Goal: Information Seeking & Learning: Understand process/instructions

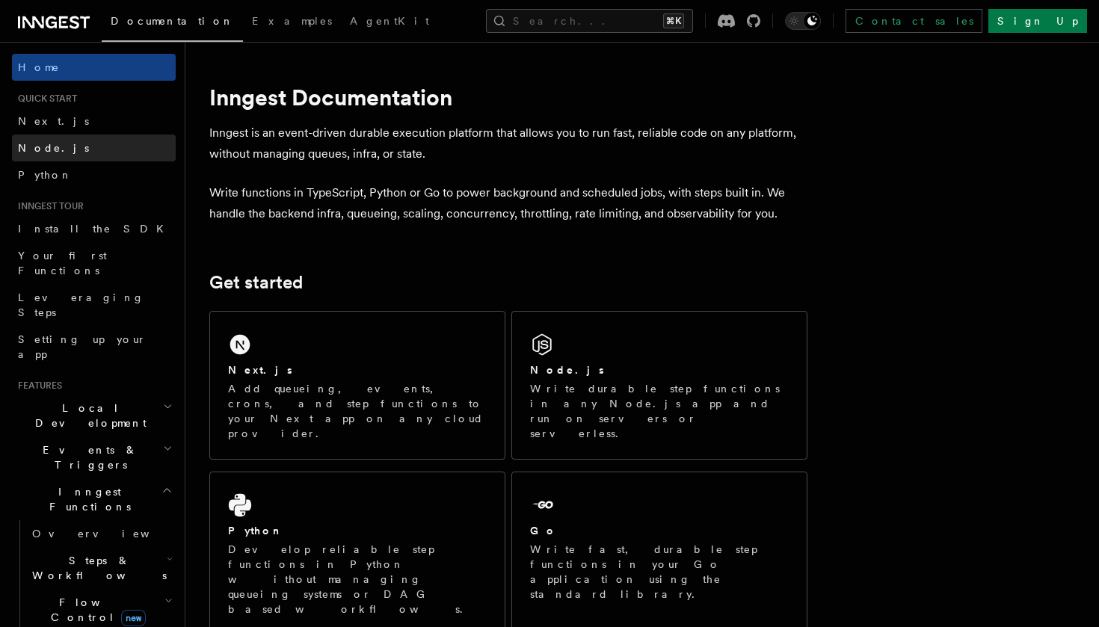
click at [85, 144] on link "Node.js" at bounding box center [94, 148] width 164 height 27
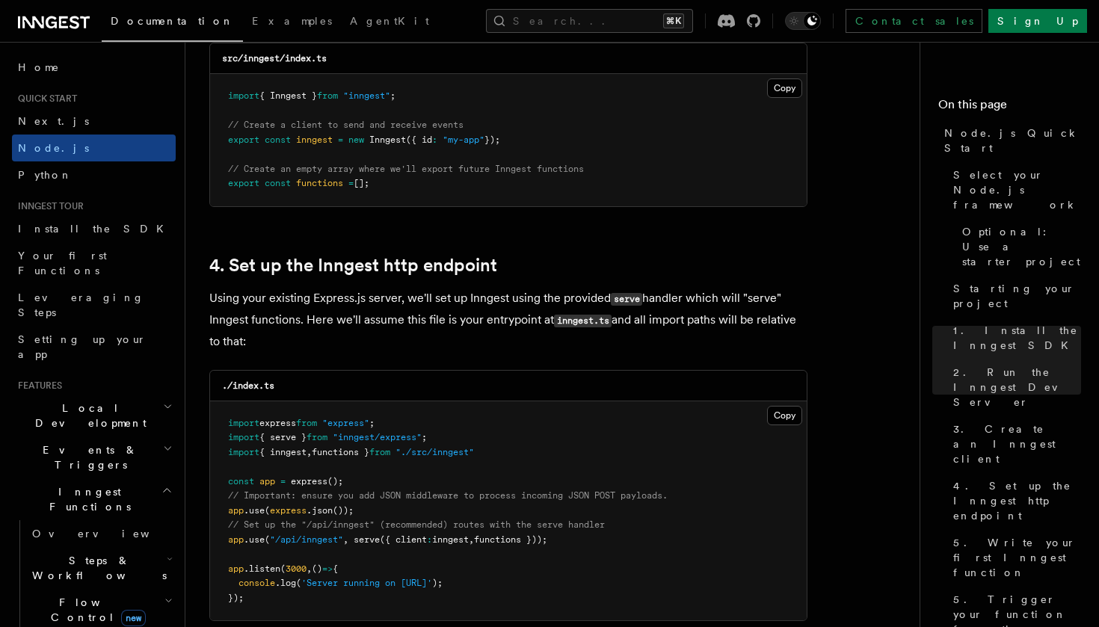
scroll to position [2077, 0]
click at [780, 88] on button "Copy Copied" at bounding box center [784, 88] width 35 height 19
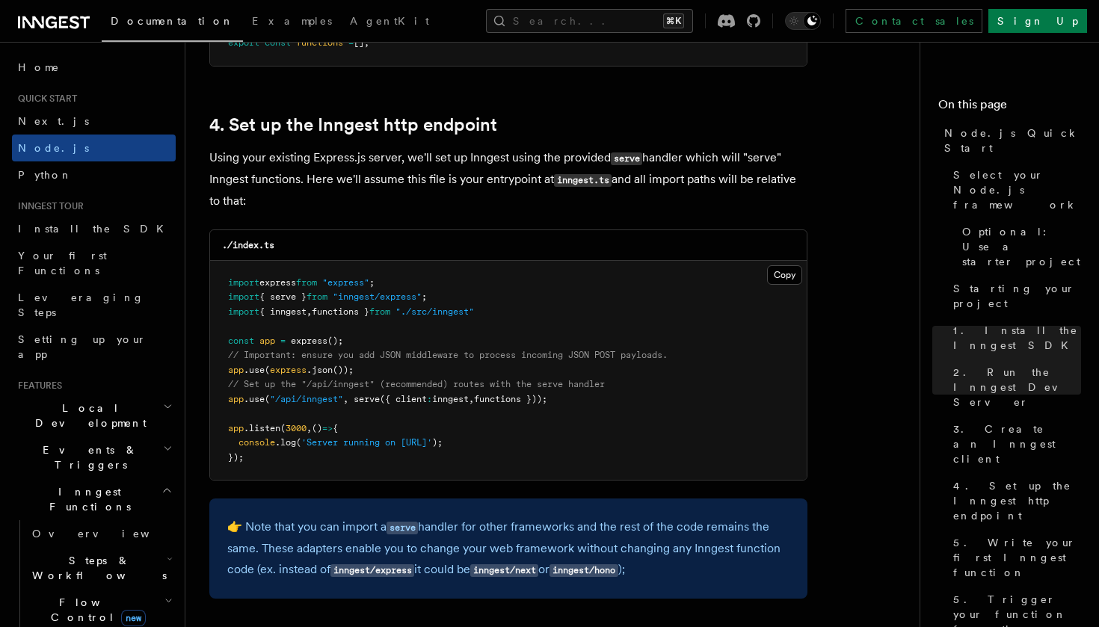
scroll to position [2248, 0]
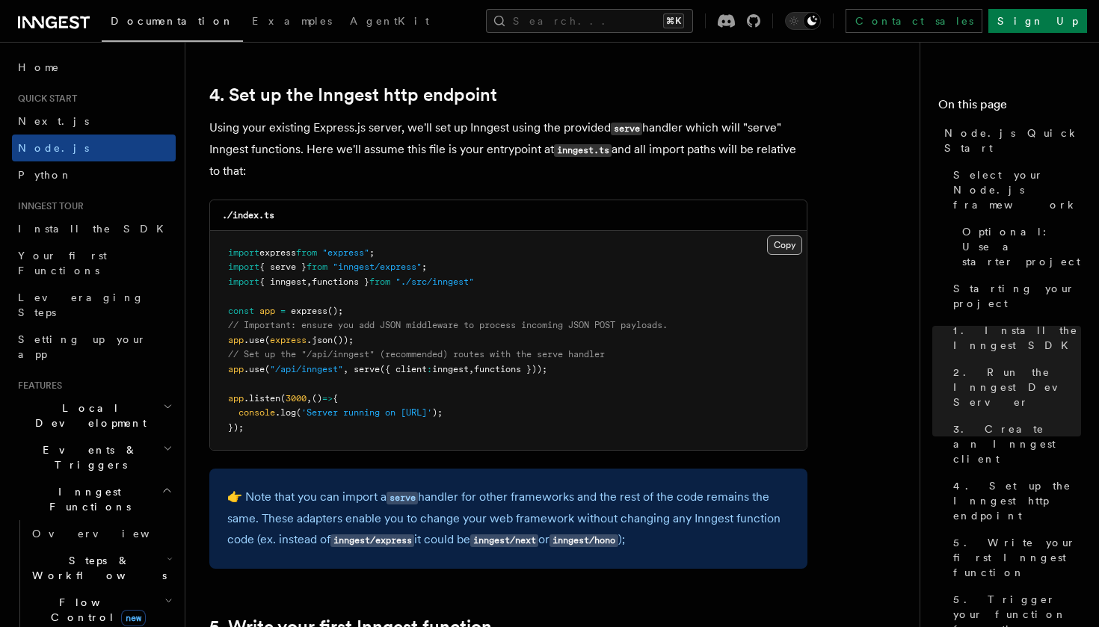
click at [778, 237] on button "Copy Copied" at bounding box center [784, 245] width 35 height 19
click at [772, 241] on button "Copy Copied" at bounding box center [784, 245] width 35 height 19
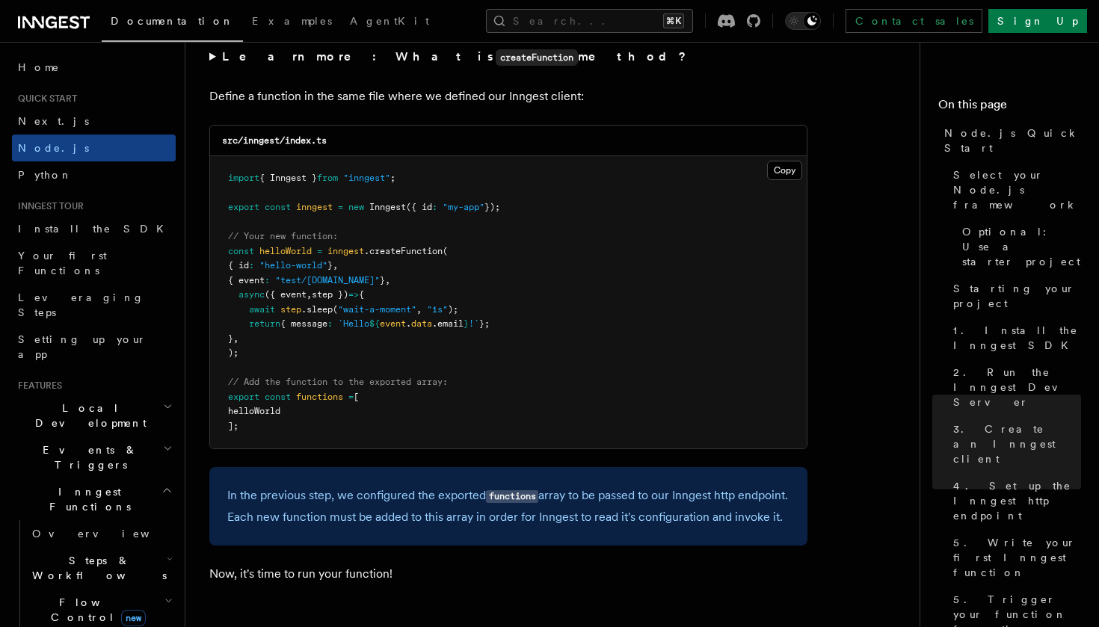
scroll to position [2915, 0]
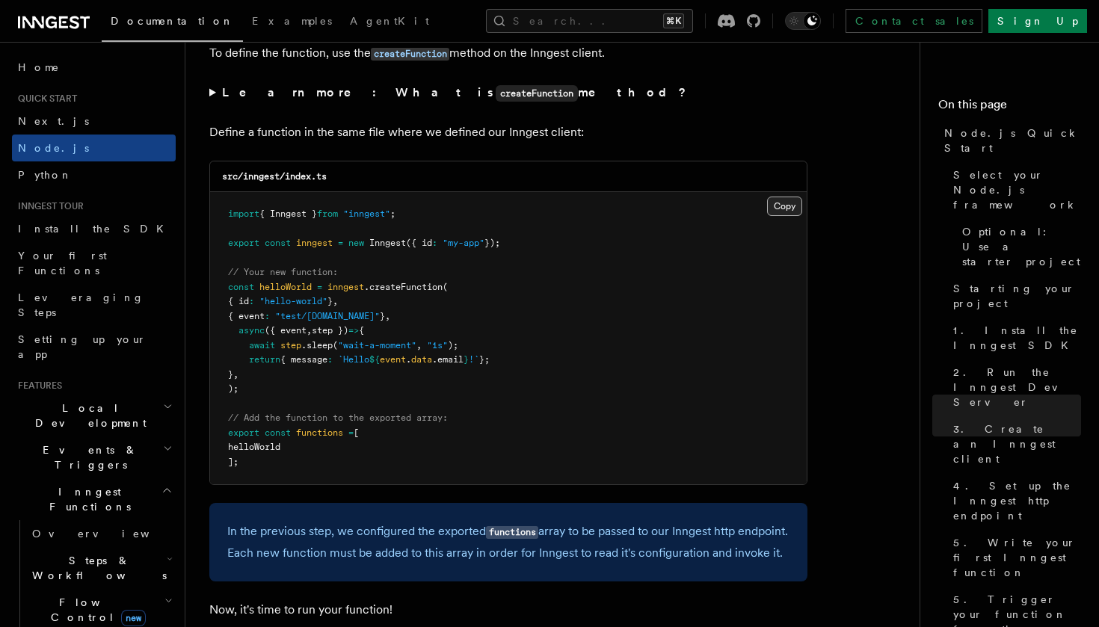
click at [778, 206] on button "Copy Copied" at bounding box center [784, 206] width 35 height 19
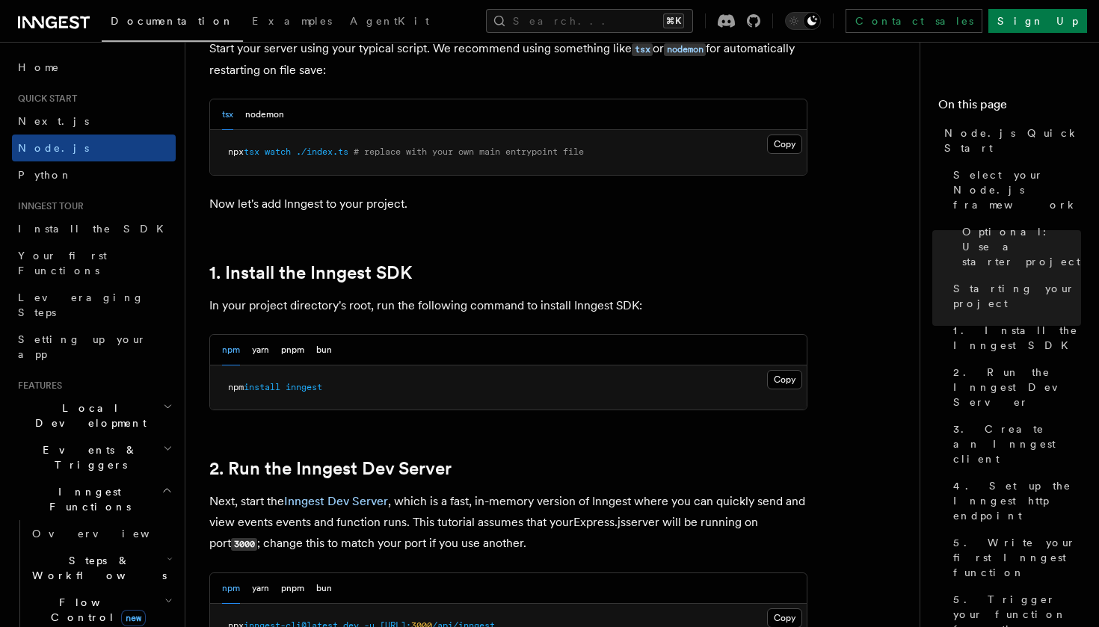
scroll to position [761, 0]
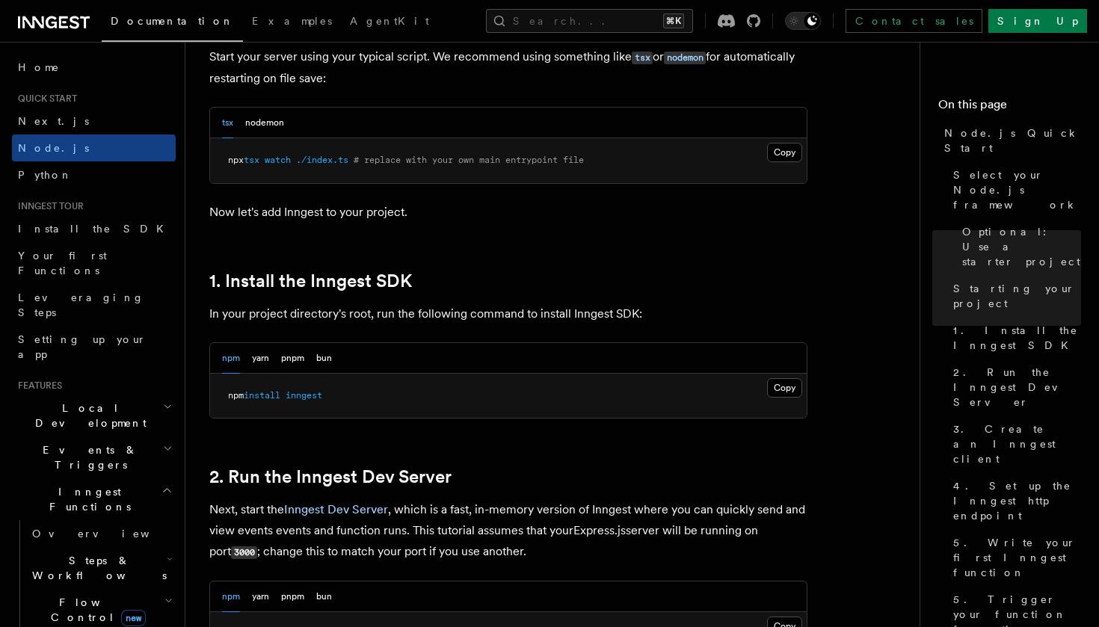
click at [782, 142] on pre "npx tsx watch ./index.ts # replace with your own main entrypoint file" at bounding box center [508, 160] width 597 height 45
click at [778, 157] on button "Copy Copied" at bounding box center [784, 152] width 35 height 19
click at [788, 381] on button "Copy Copied" at bounding box center [784, 387] width 35 height 19
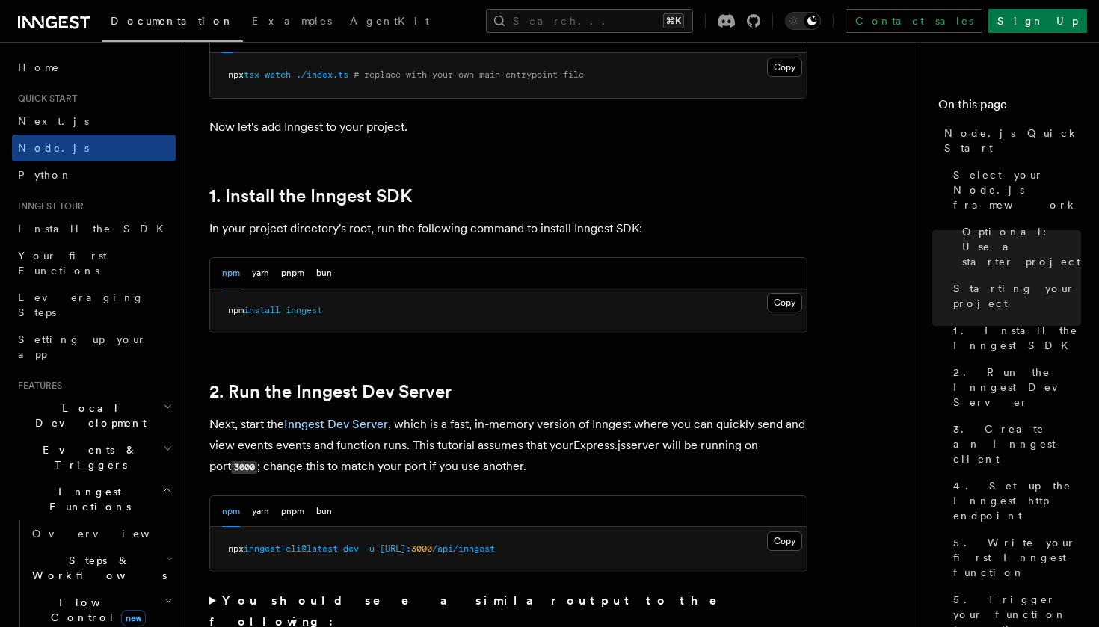
scroll to position [953, 0]
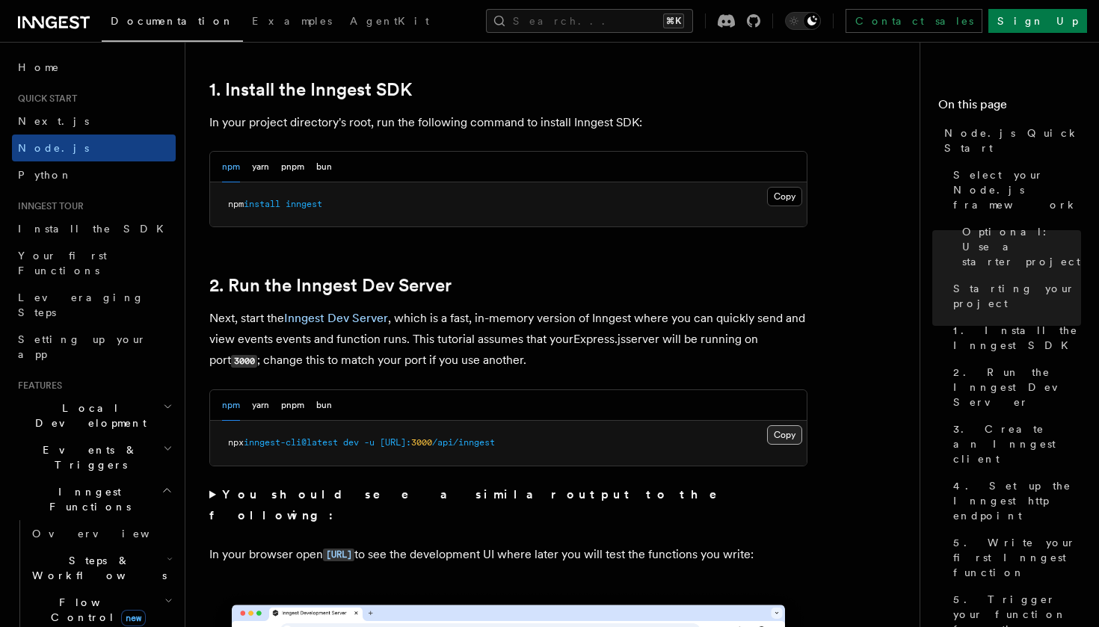
click at [772, 436] on button "Copy Copied" at bounding box center [784, 434] width 35 height 19
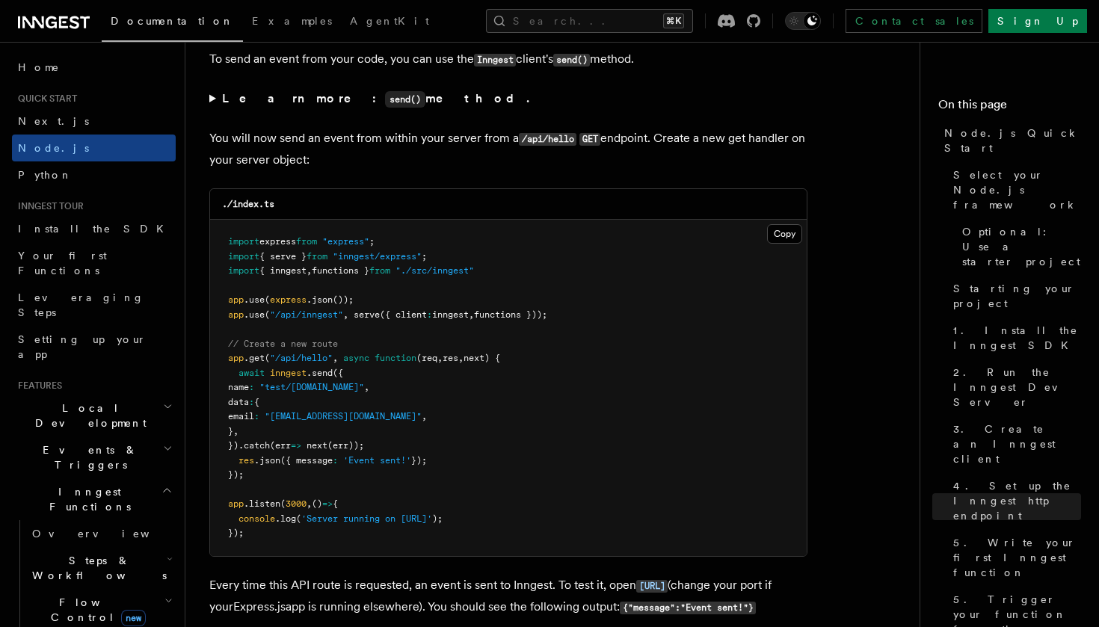
scroll to position [7881, 0]
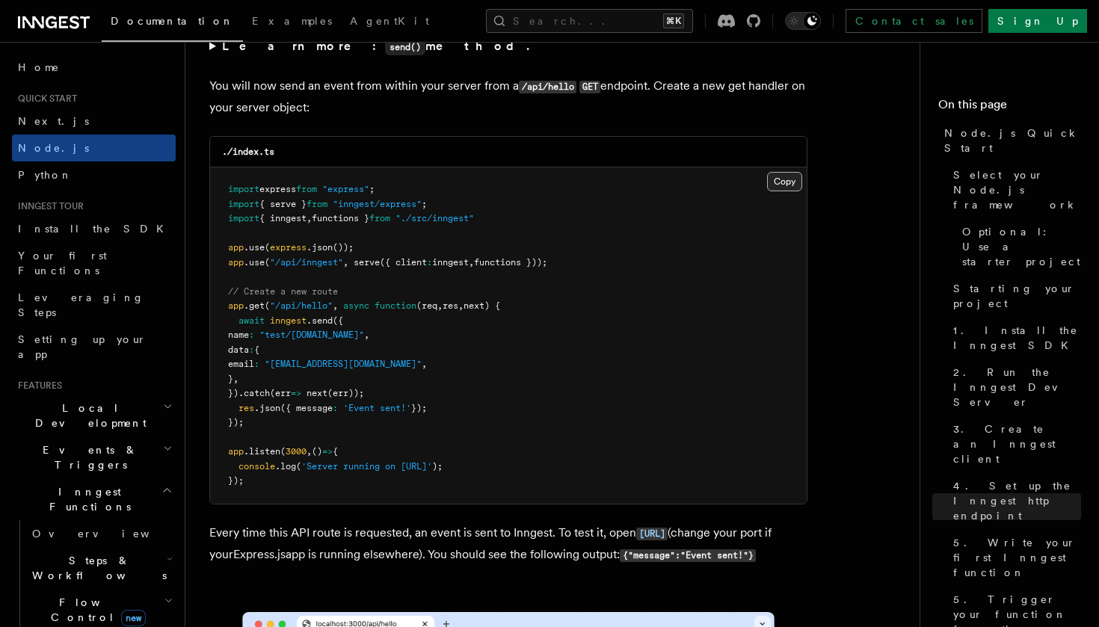
click at [771, 180] on button "Copy Copied" at bounding box center [784, 181] width 35 height 19
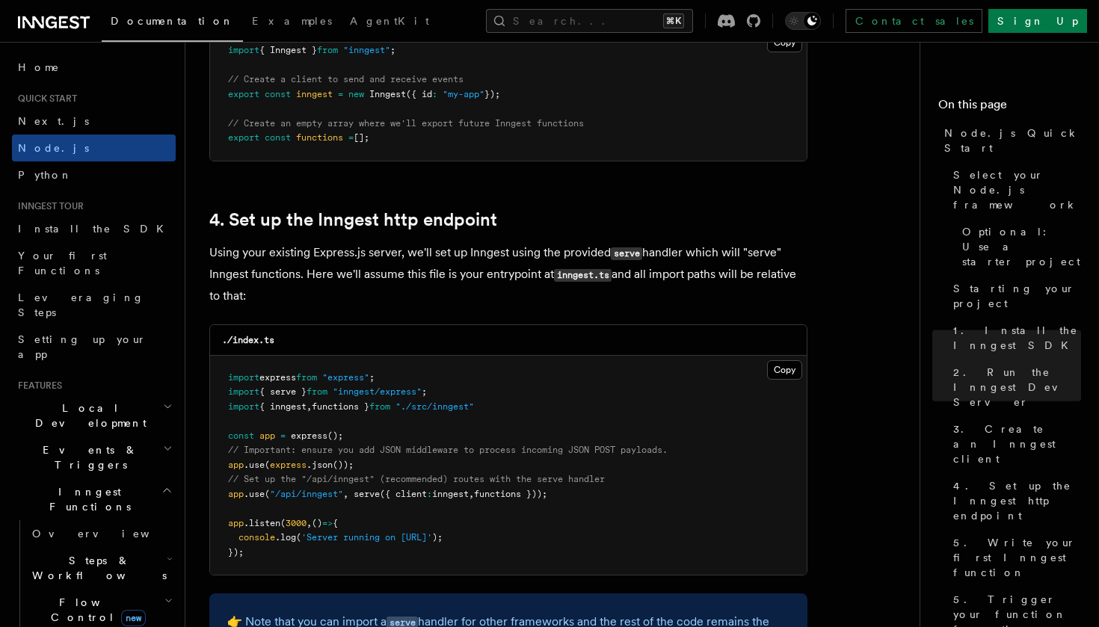
scroll to position [2114, 0]
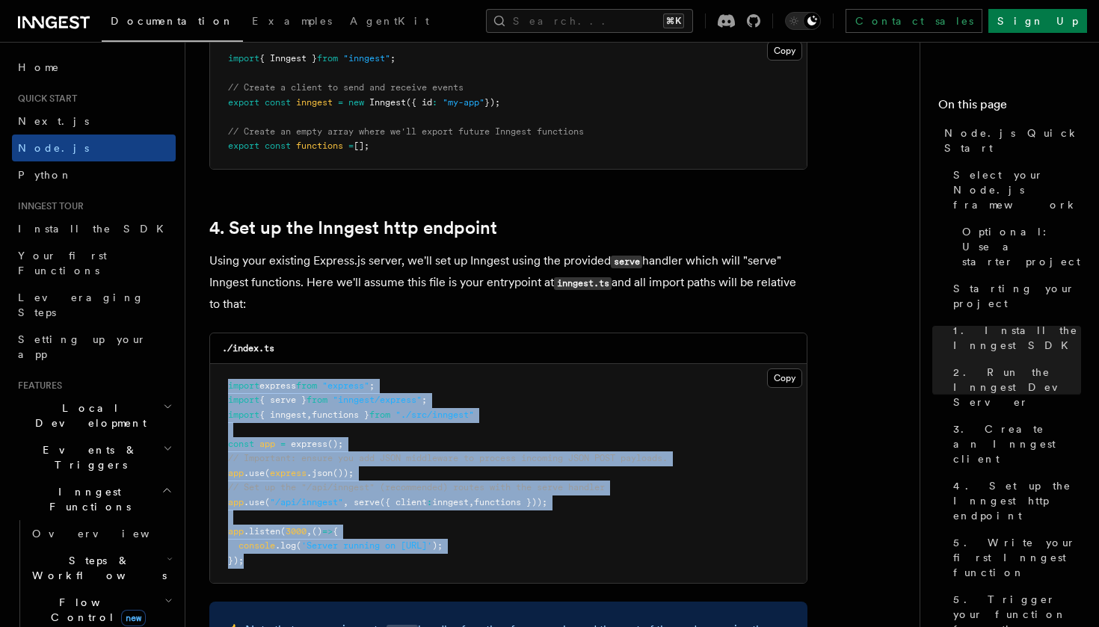
drag, startPoint x: 261, startPoint y: 556, endPoint x: 209, endPoint y: 377, distance: 186.2
copy code "import express from "express" ; import { serve } from "inngest/express" ; impor…"
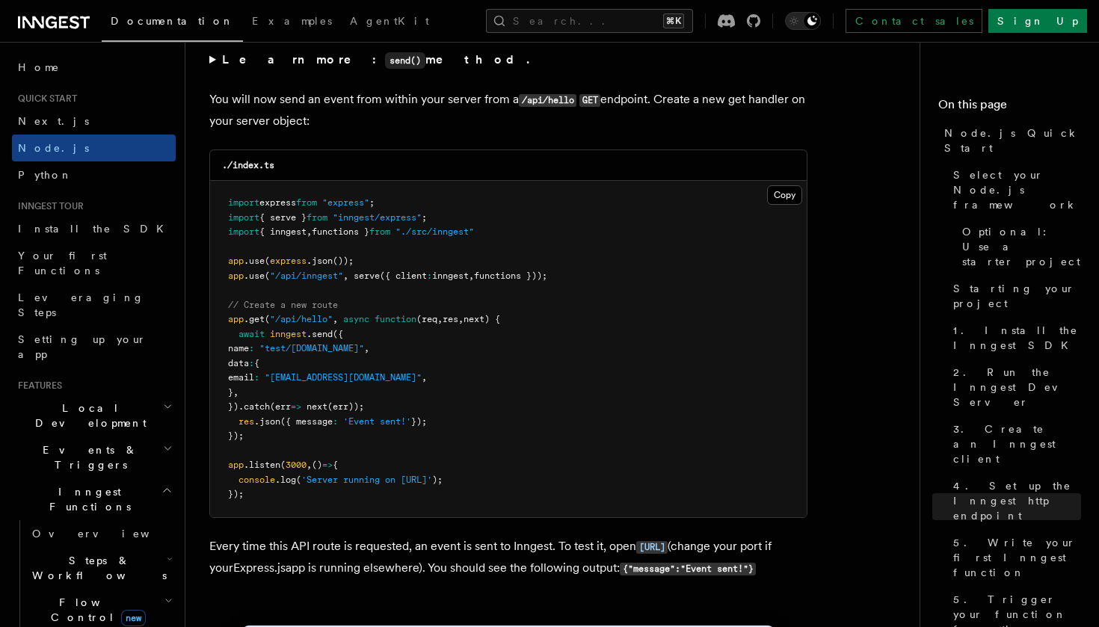
scroll to position [7928, 0]
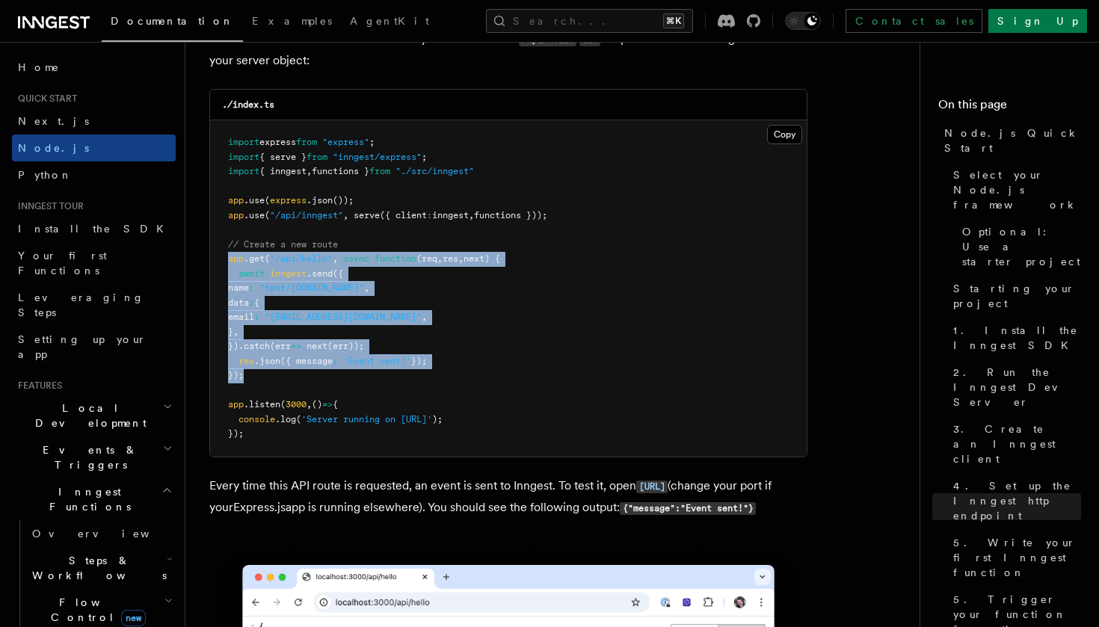
drag, startPoint x: 259, startPoint y: 374, endPoint x: 217, endPoint y: 264, distance: 117.6
click at [217, 264] on pre "import express from "express" ; import { serve } from "inngest/express" ; impor…" at bounding box center [508, 288] width 597 height 336
copy code "app .get ( "/api/hello" , async function (req , res , next) { await inngest .se…"
click at [1057, 26] on link "Sign Up" at bounding box center [1037, 21] width 99 height 24
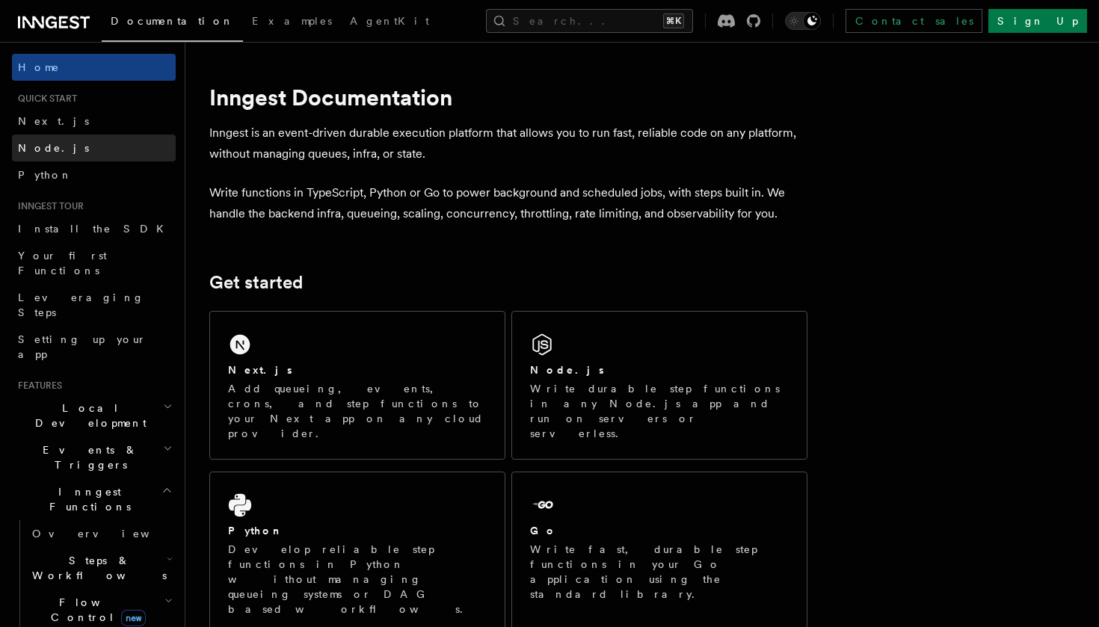
click at [91, 158] on link "Node.js" at bounding box center [94, 148] width 164 height 27
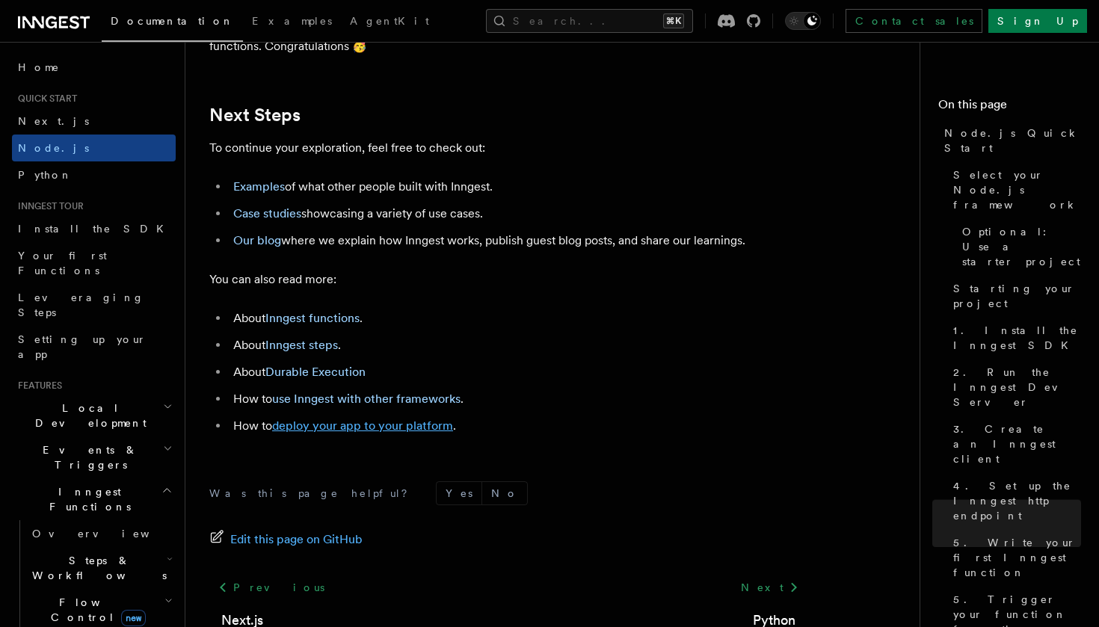
scroll to position [9298, 0]
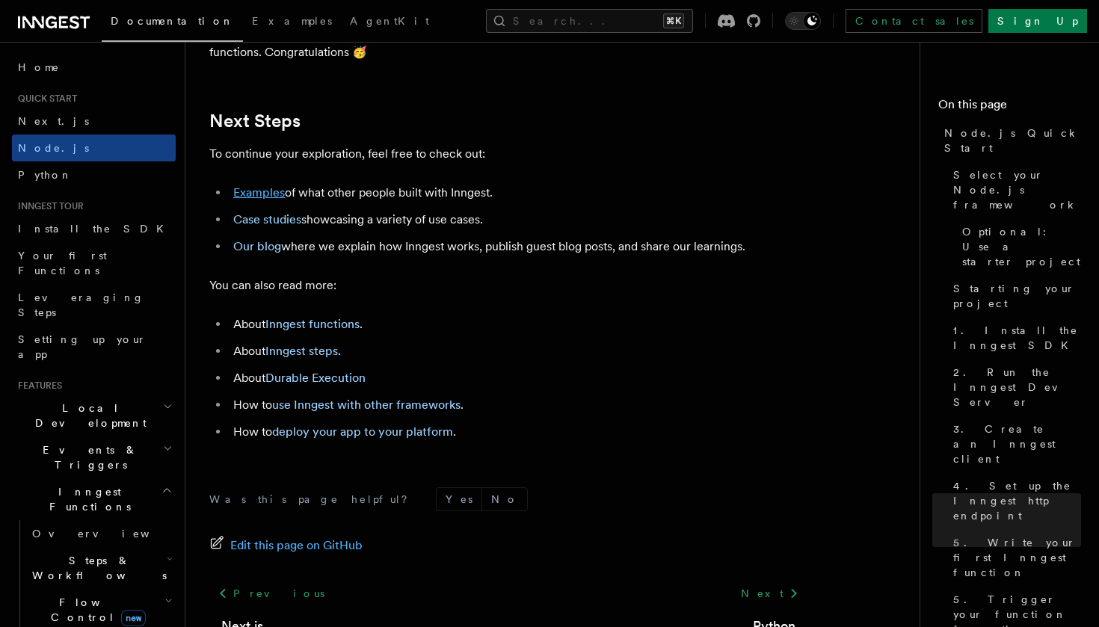
click at [264, 200] on link "Examples" at bounding box center [259, 192] width 52 height 14
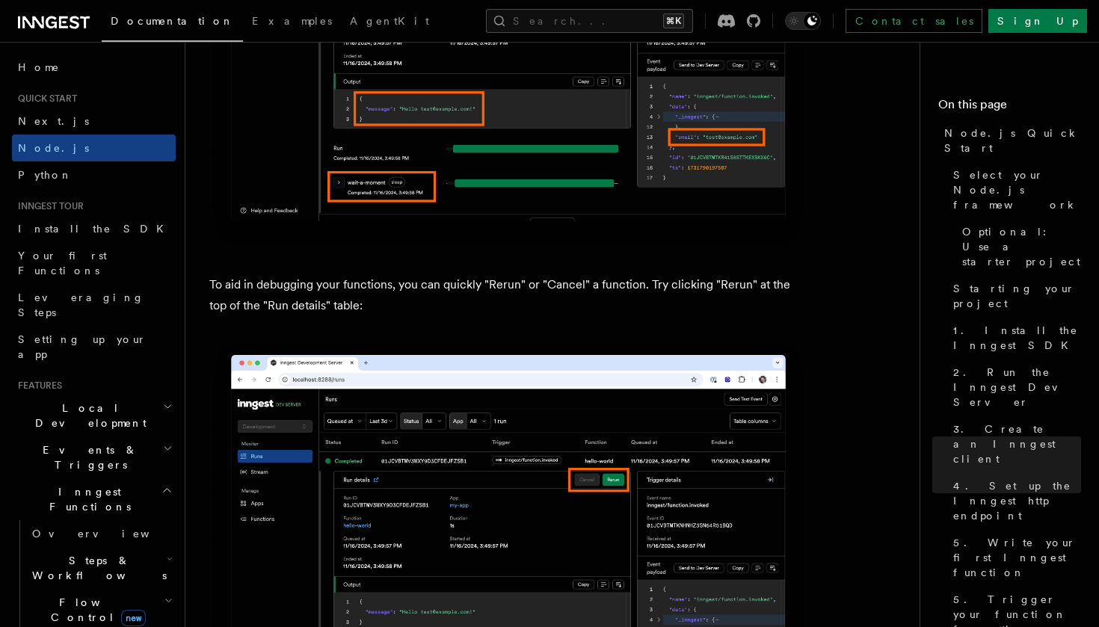
scroll to position [6395, 0]
